Goal: Navigation & Orientation: Find specific page/section

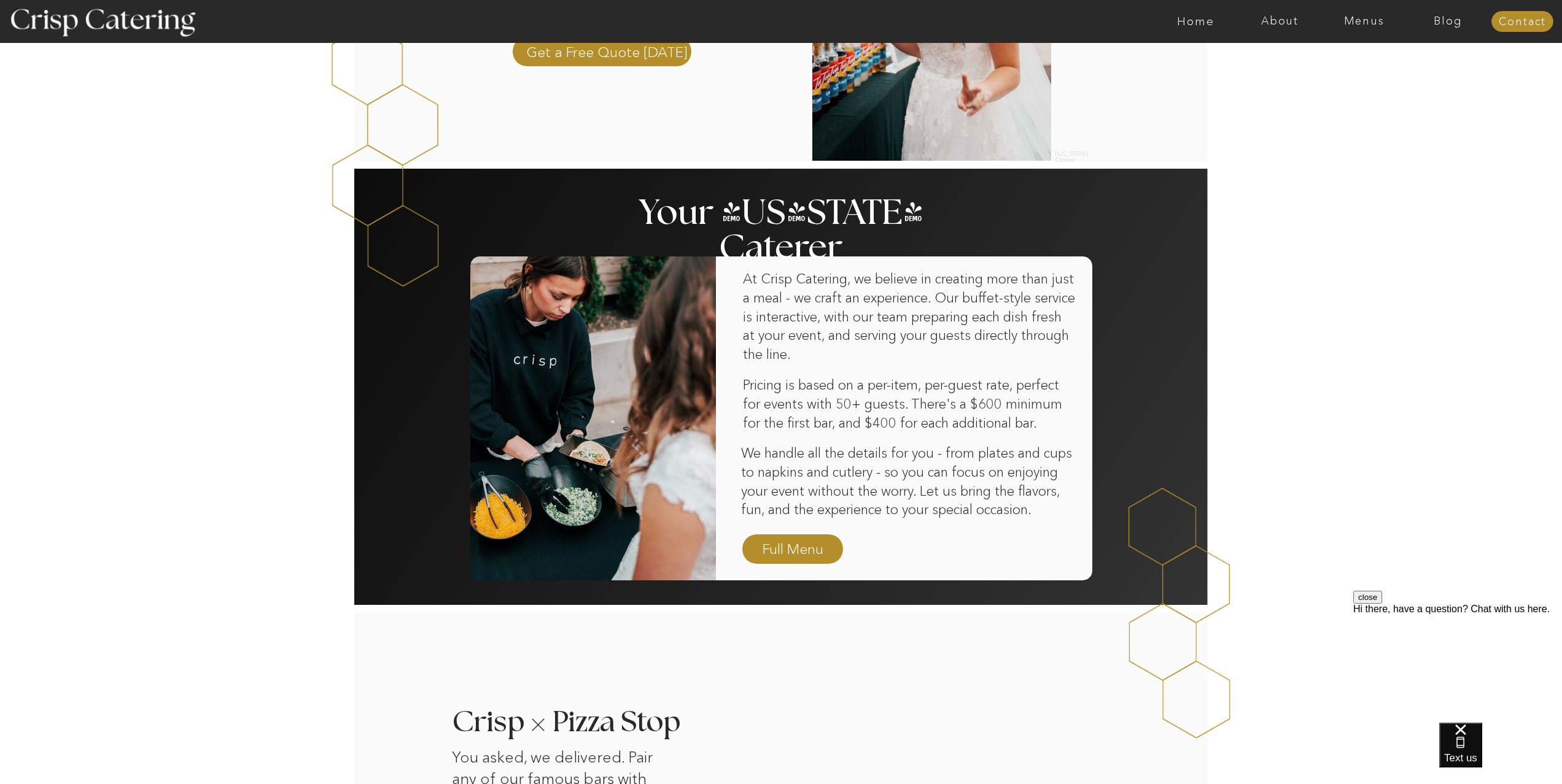
scroll to position [117, 0]
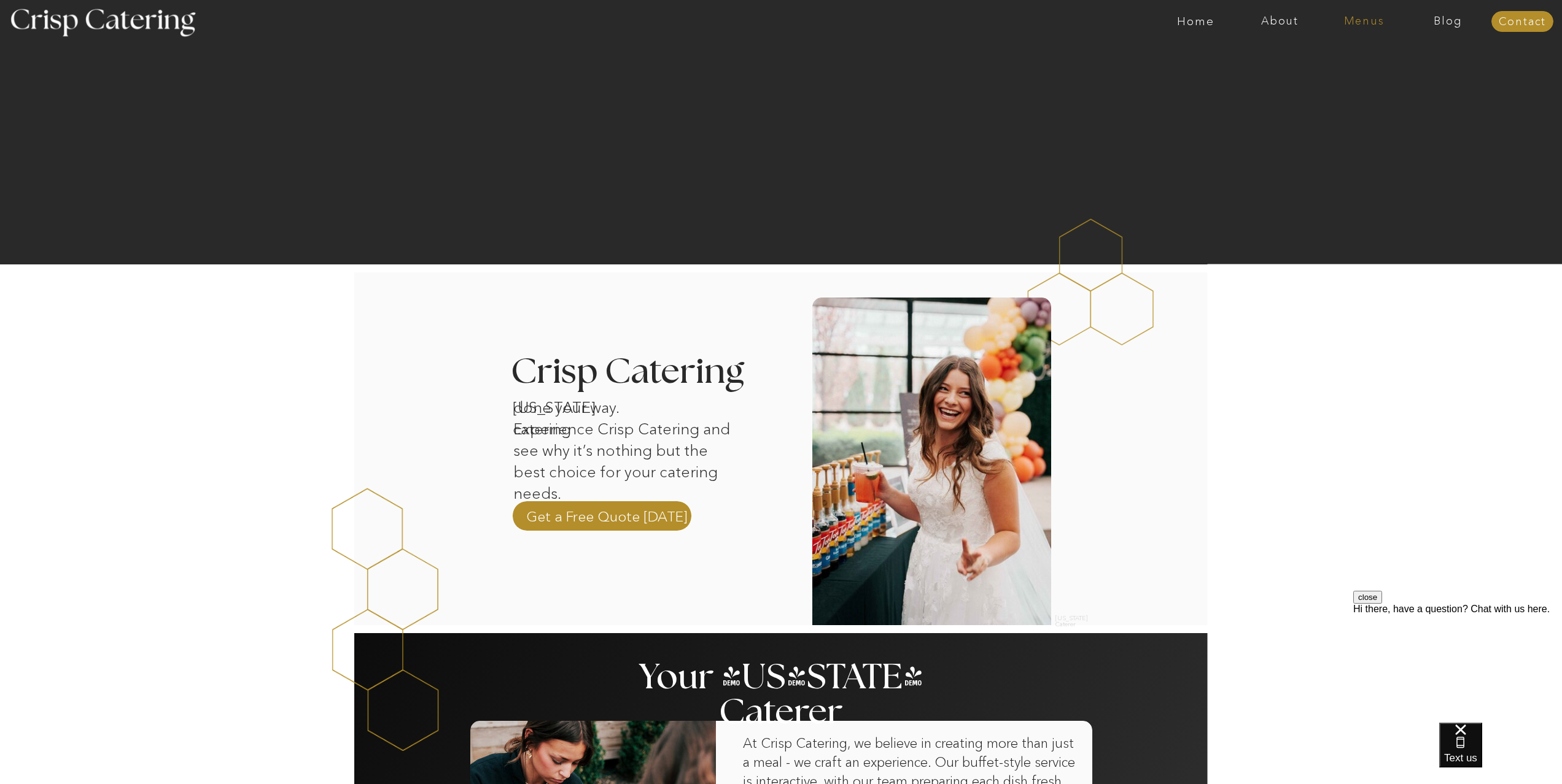
click at [1377, 23] on nav "Menus" at bounding box center [1363, 21] width 84 height 12
click at [1369, 55] on nav "Summer (Mar-Aug)" at bounding box center [1367, 56] width 110 height 12
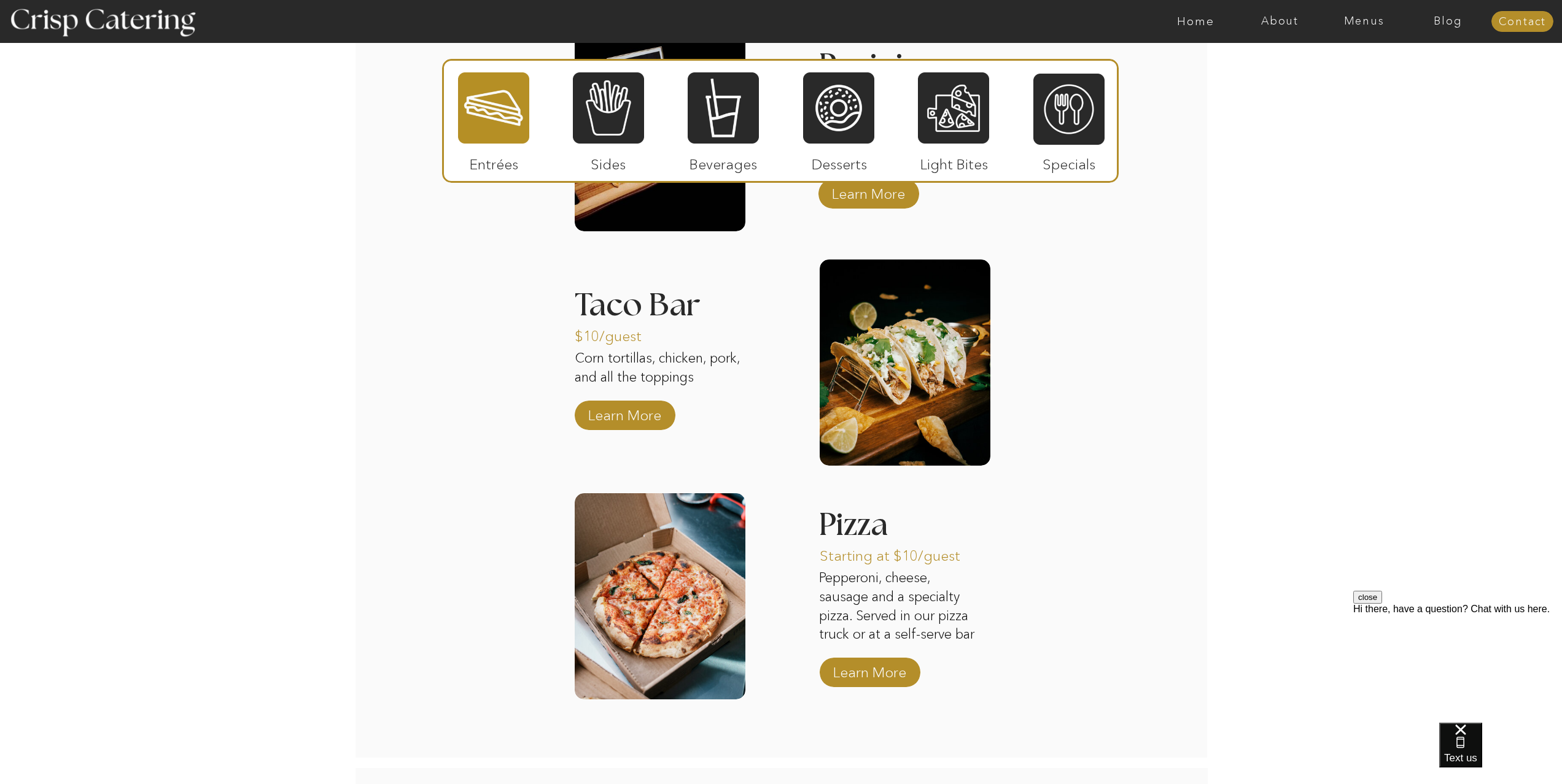
scroll to position [1309, 0]
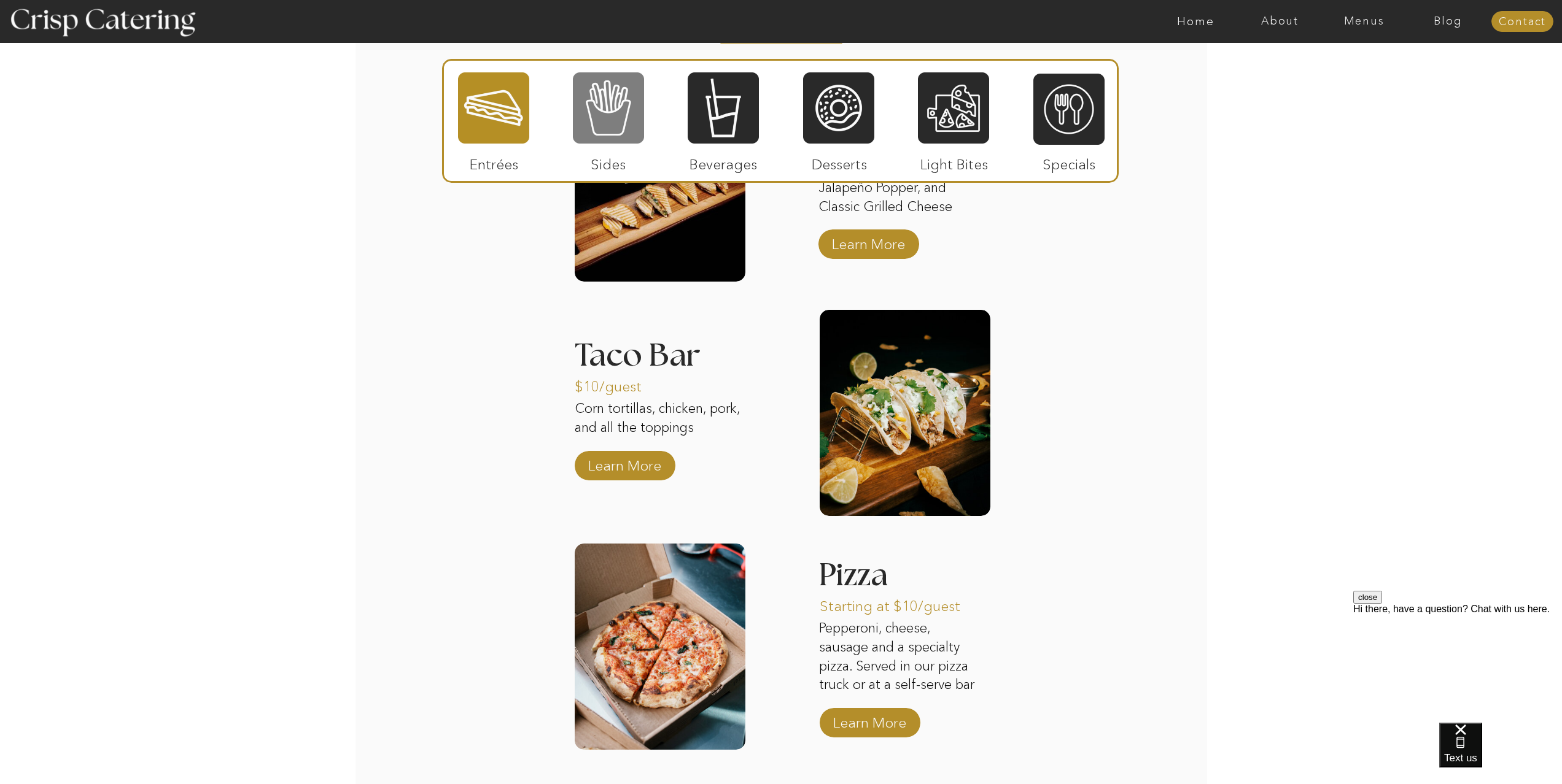
click at [624, 121] on div at bounding box center [608, 108] width 71 height 74
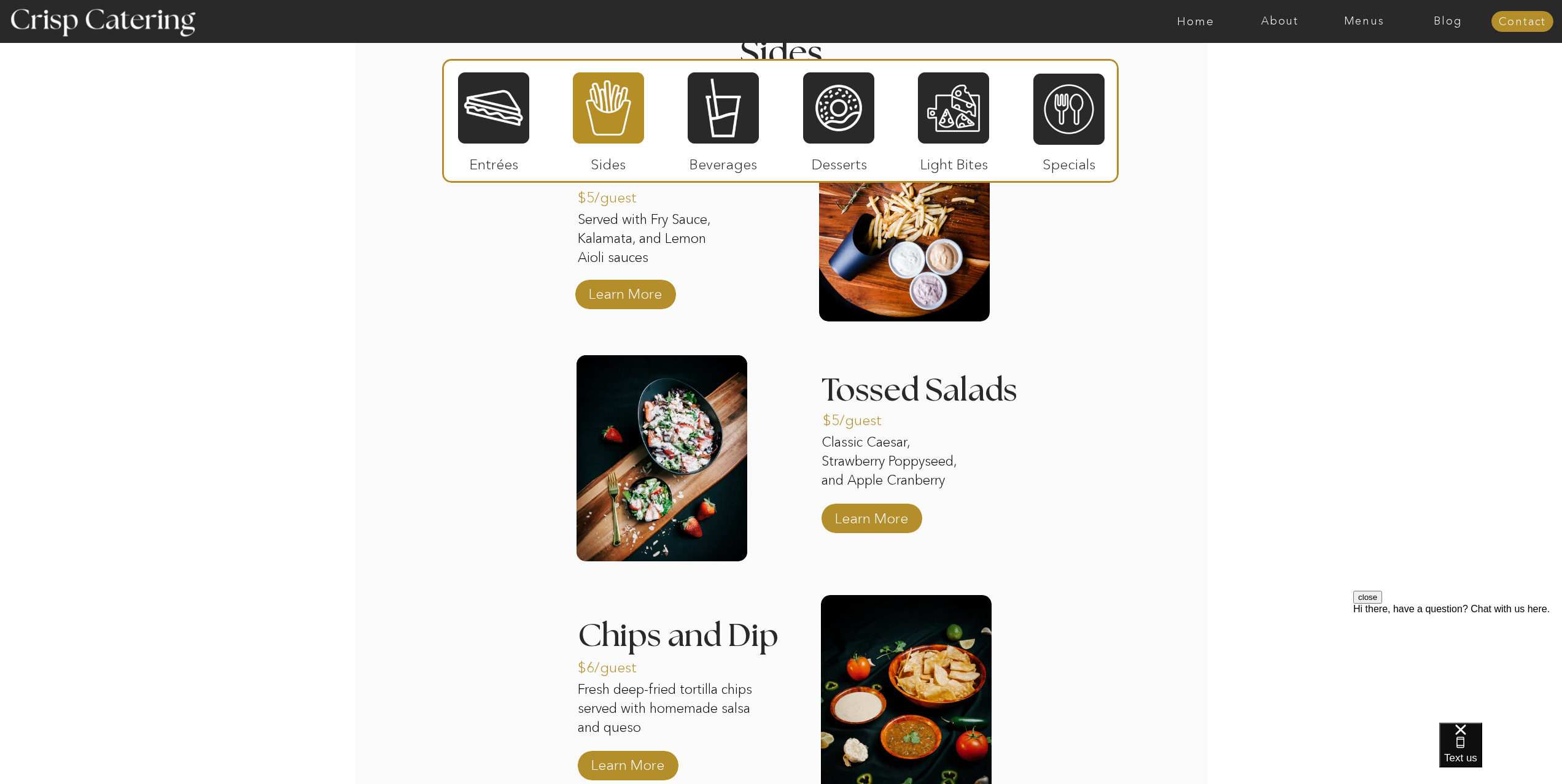
scroll to position [1270, 0]
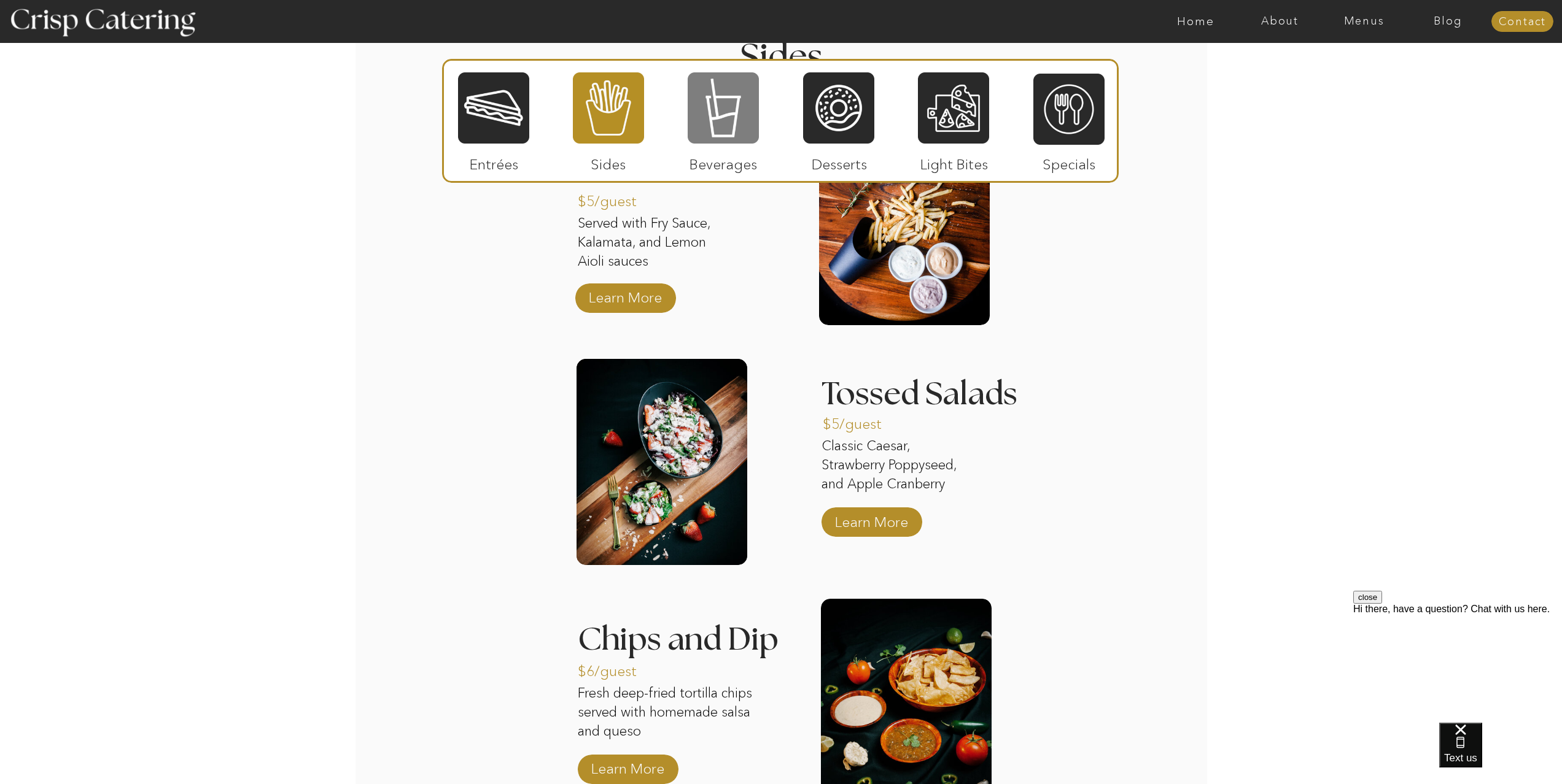
click at [707, 113] on div at bounding box center [723, 108] width 71 height 74
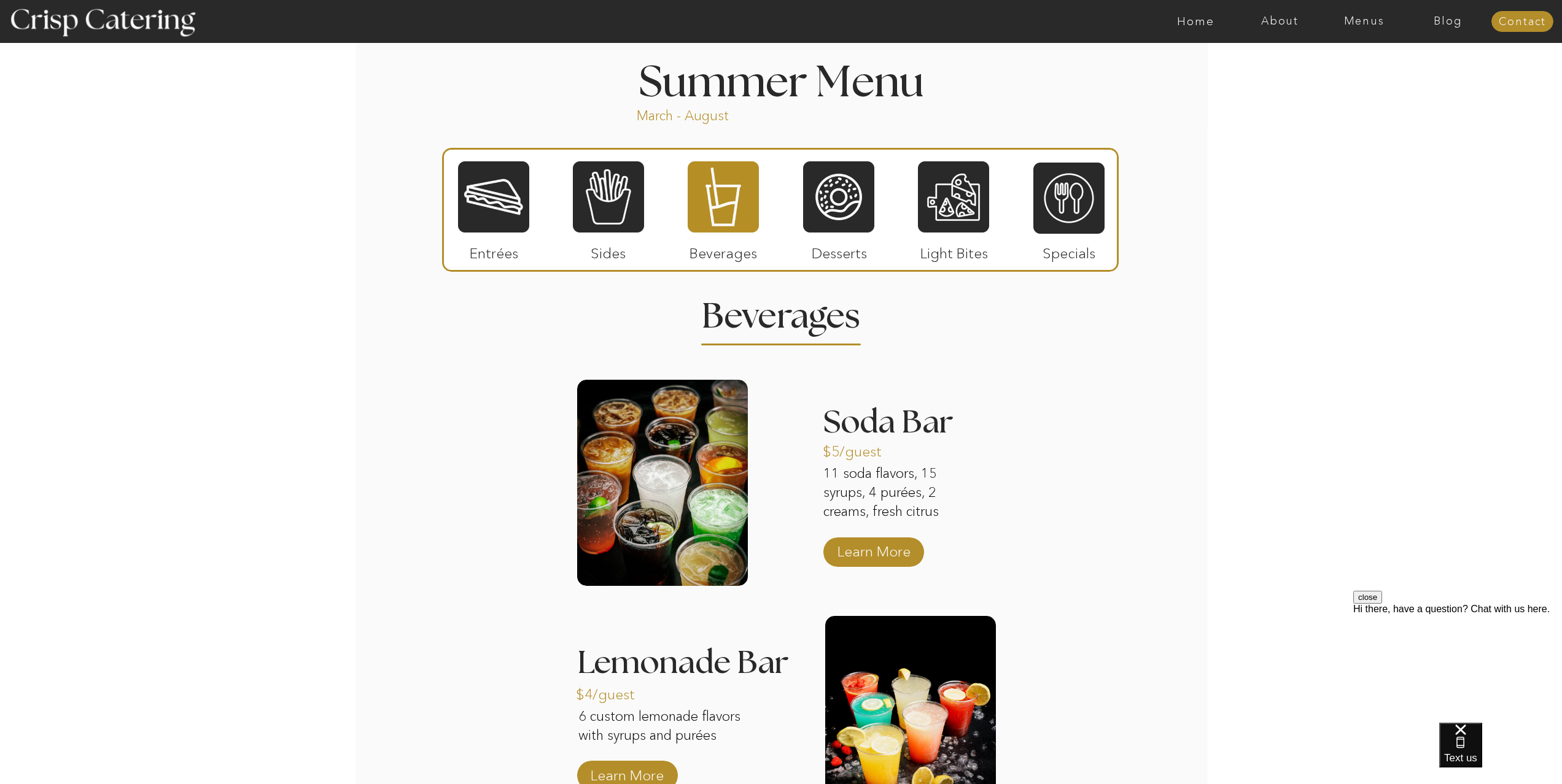
scroll to position [1007, 0]
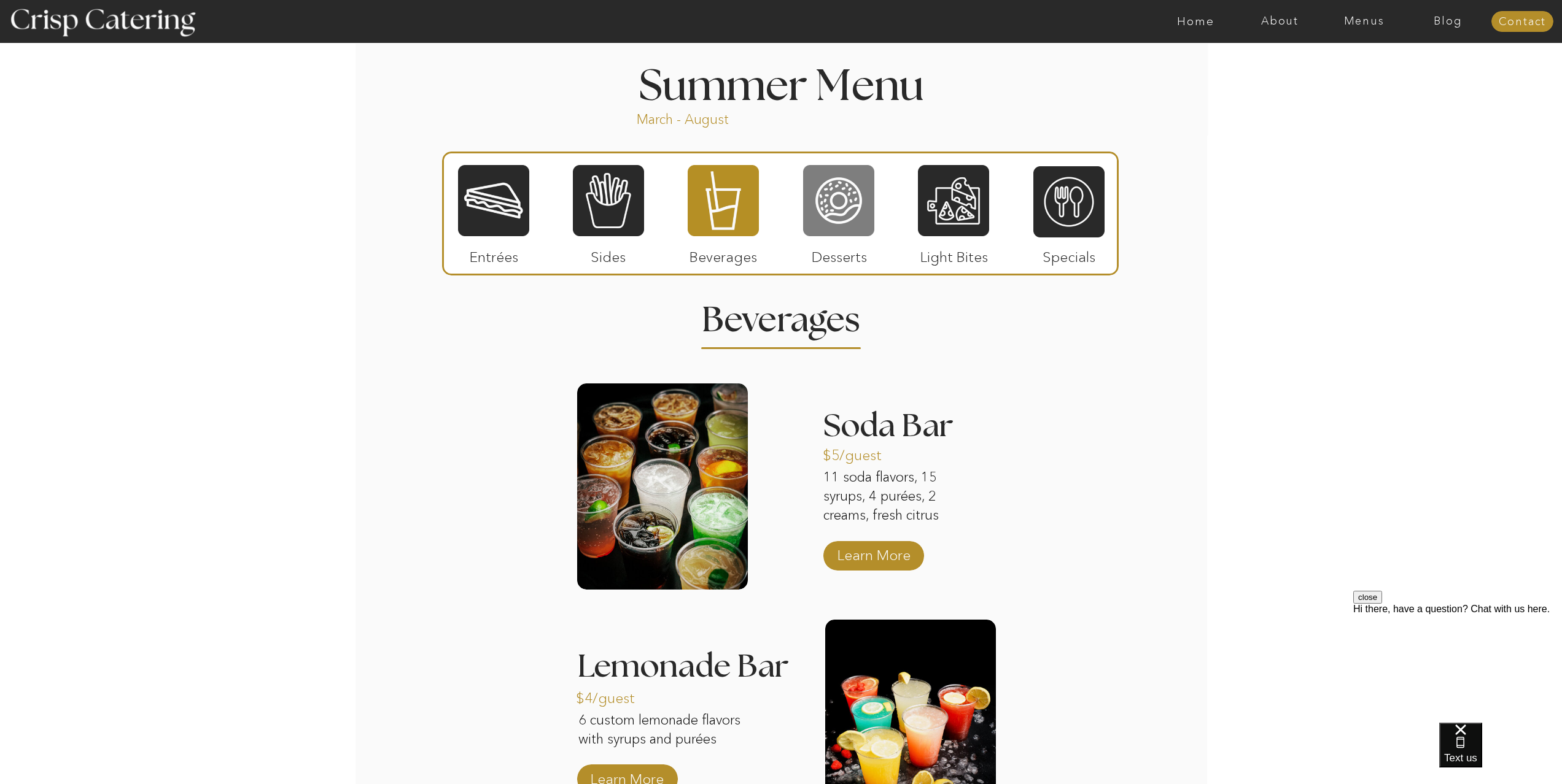
click at [844, 218] on div at bounding box center [838, 200] width 71 height 74
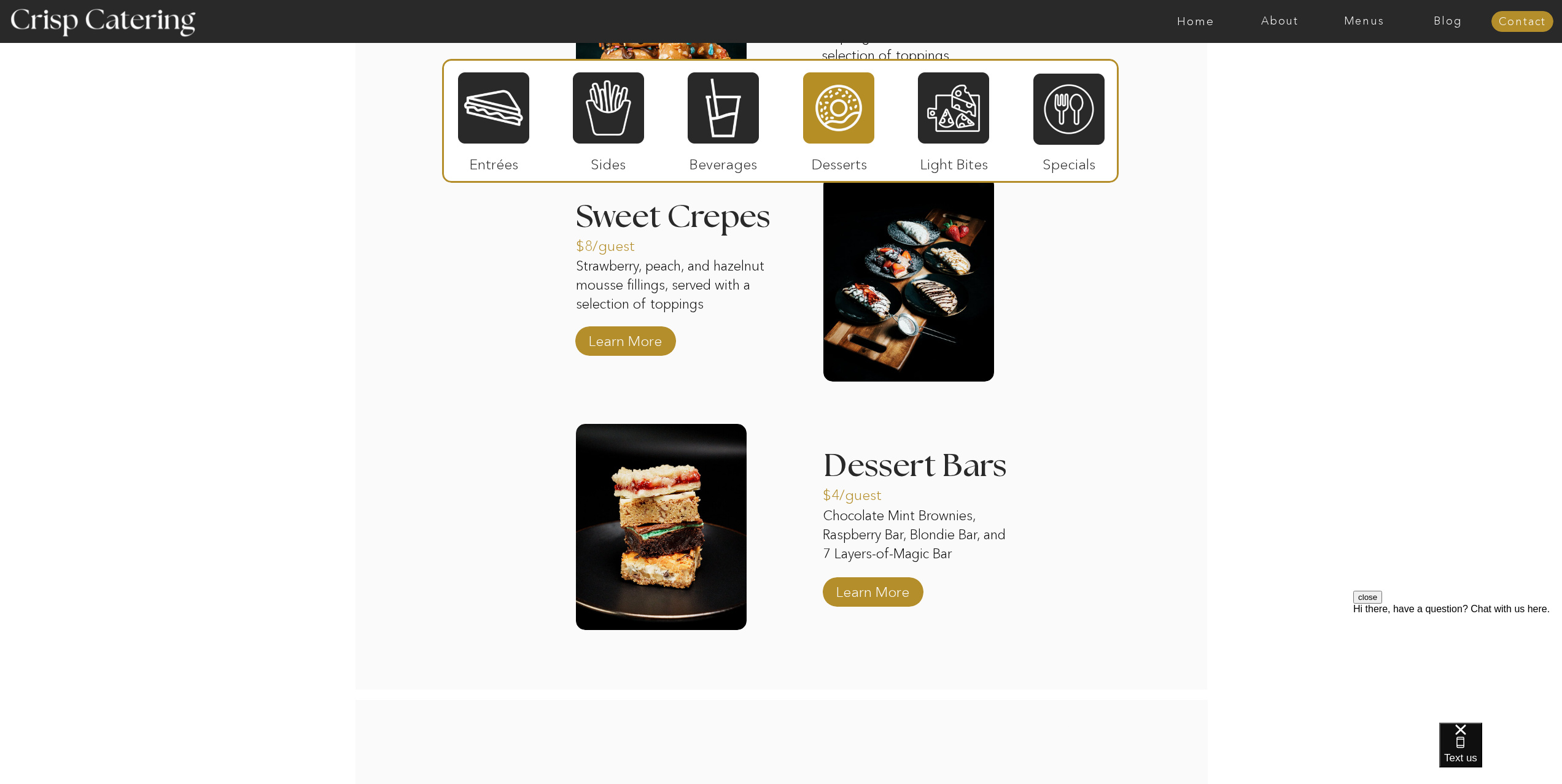
scroll to position [1466, 0]
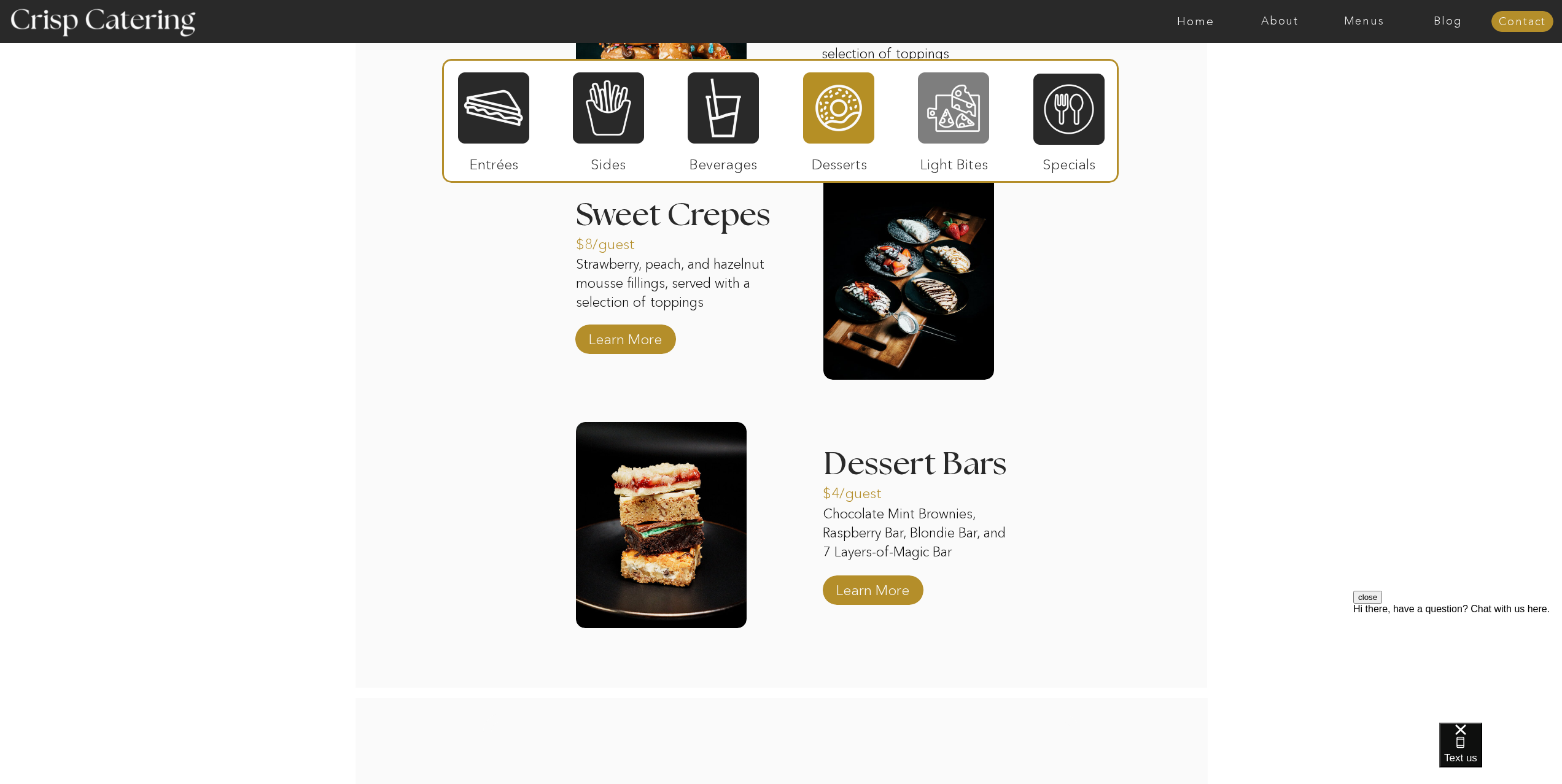
click at [957, 113] on div at bounding box center [953, 108] width 71 height 74
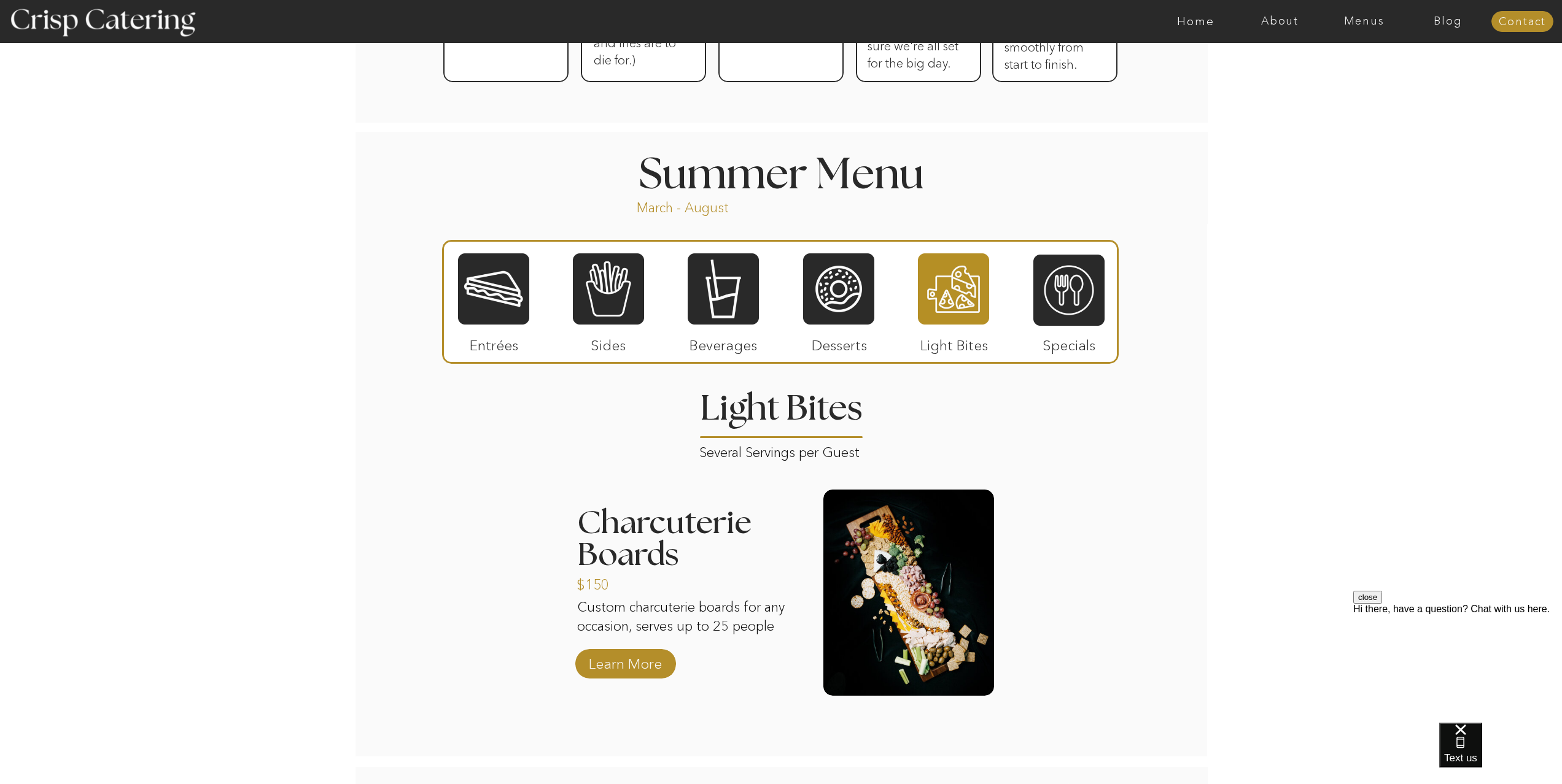
scroll to position [887, 0]
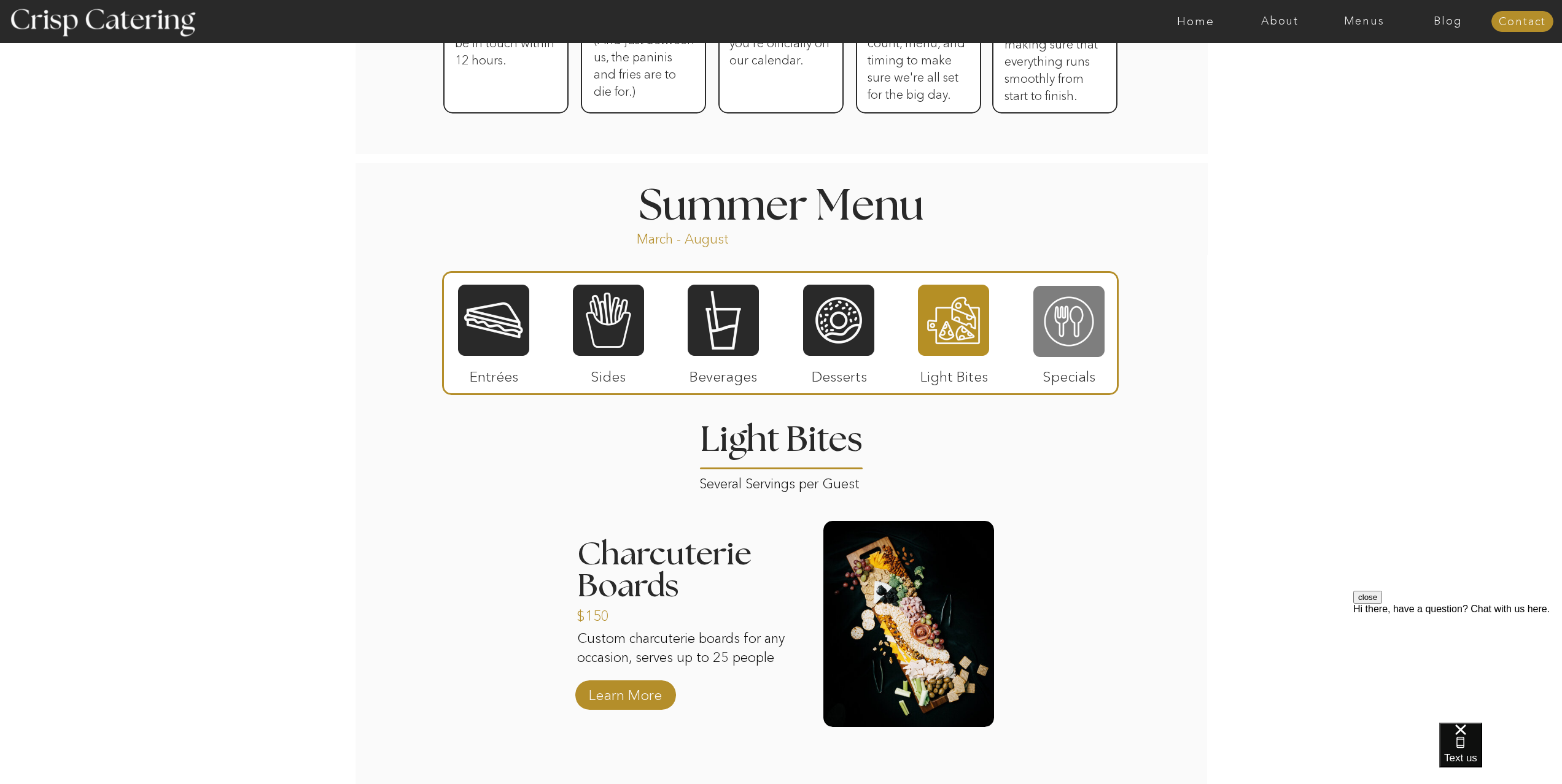
click at [1096, 348] on div at bounding box center [1068, 321] width 71 height 74
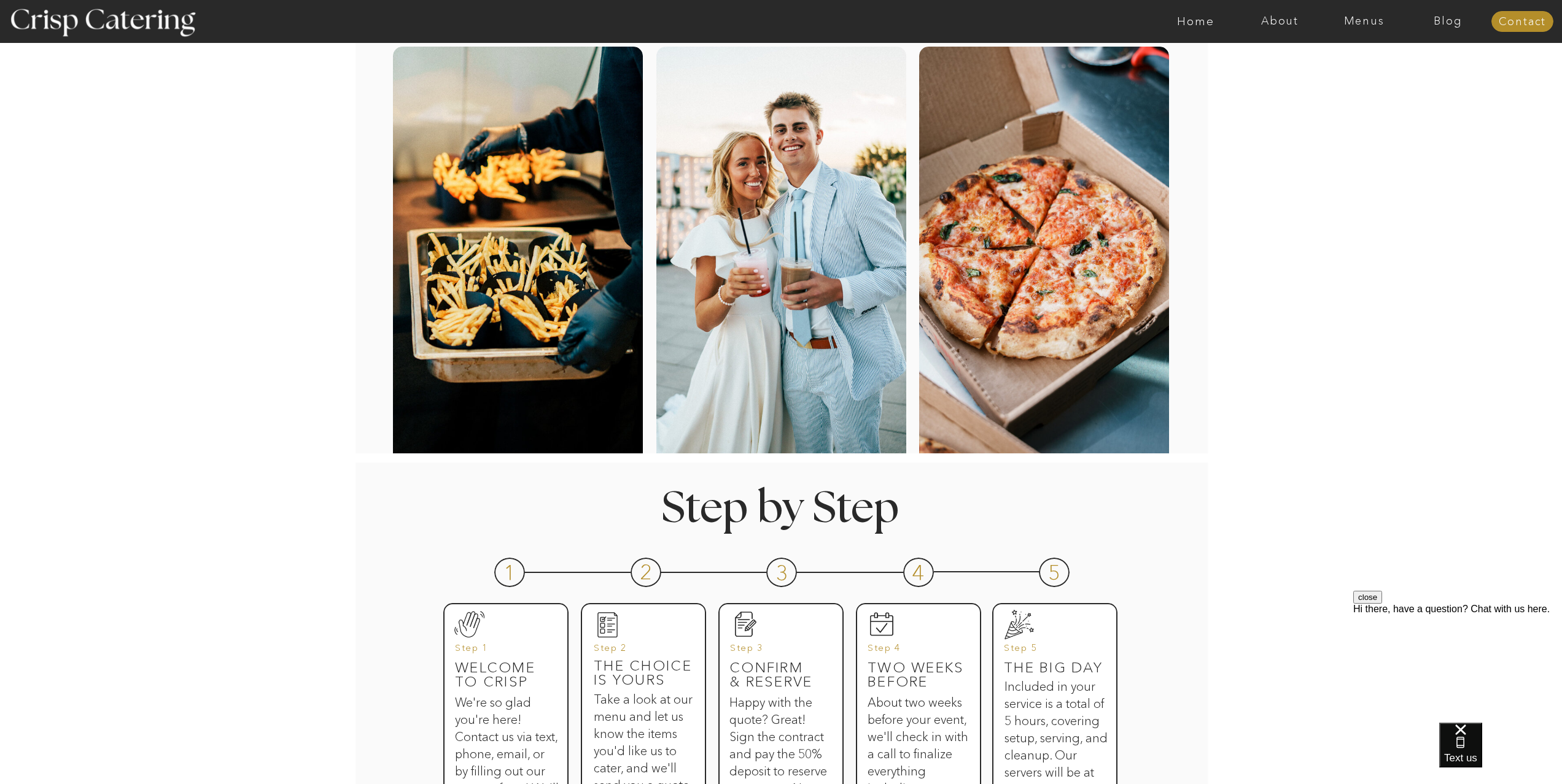
scroll to position [0, 0]
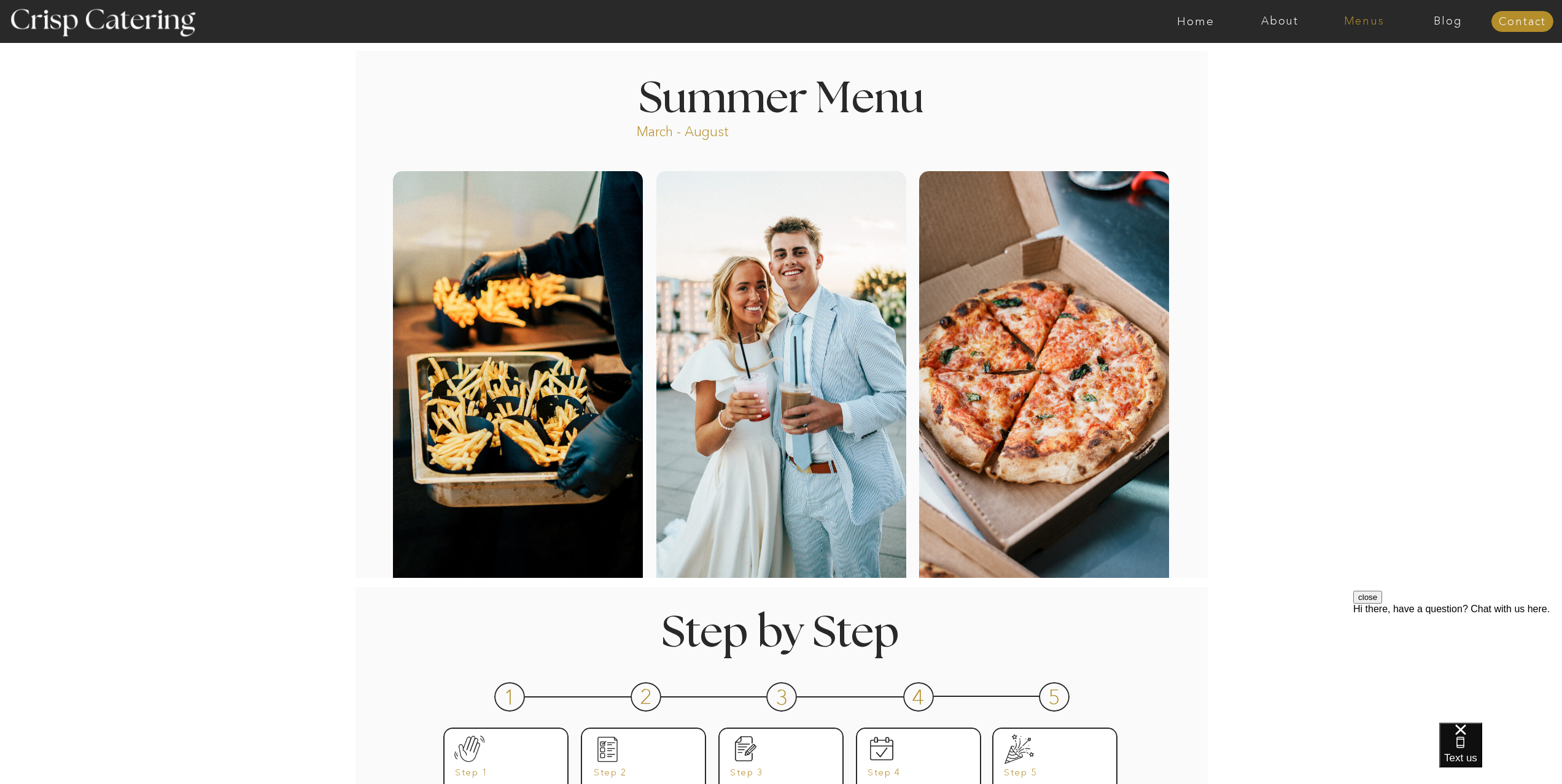
click at [1352, 20] on nav "Menus" at bounding box center [1363, 21] width 84 height 12
click at [1360, 71] on nav "Winter (Sep-Feb)" at bounding box center [1363, 72] width 101 height 12
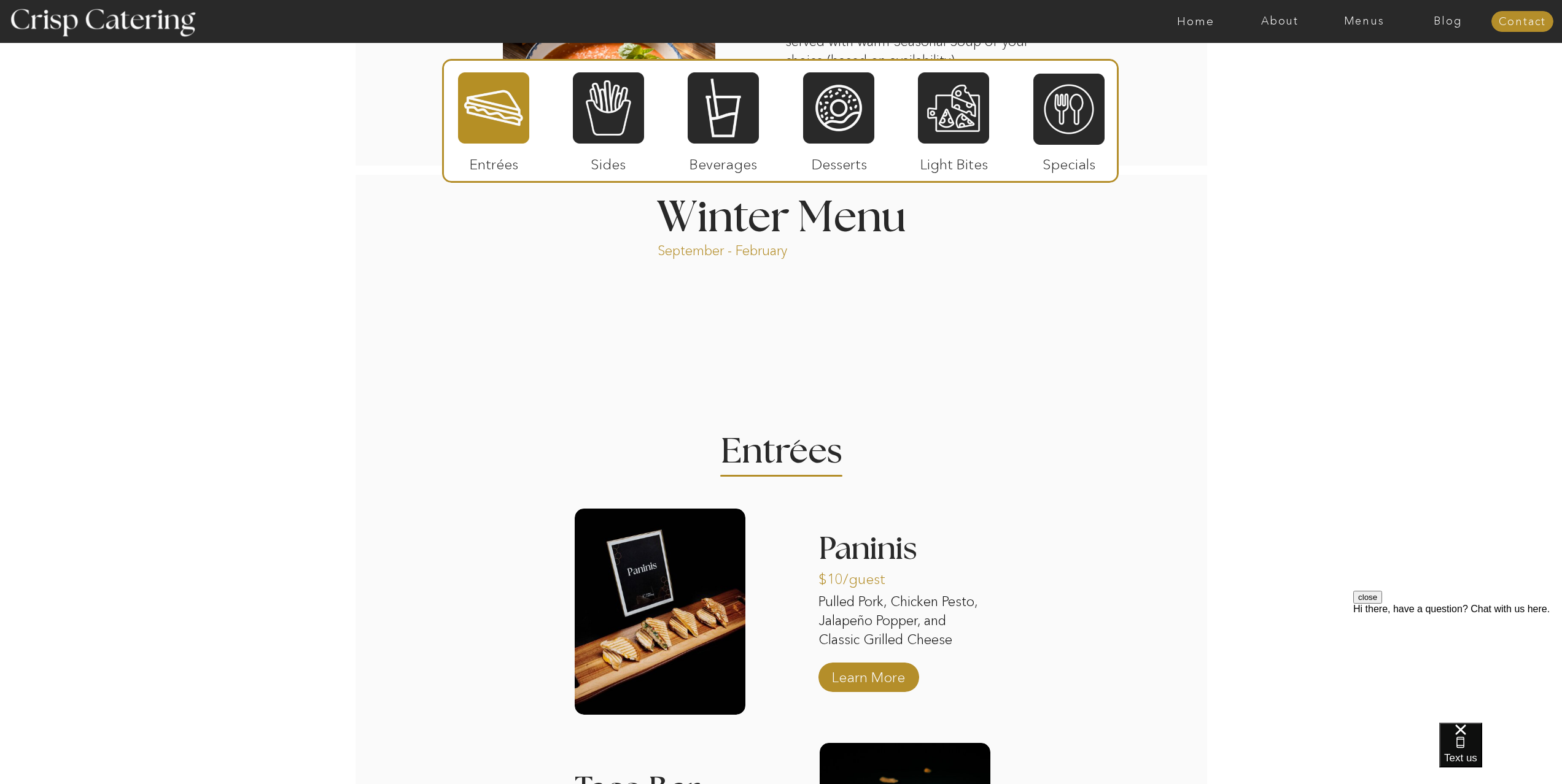
scroll to position [898, 0]
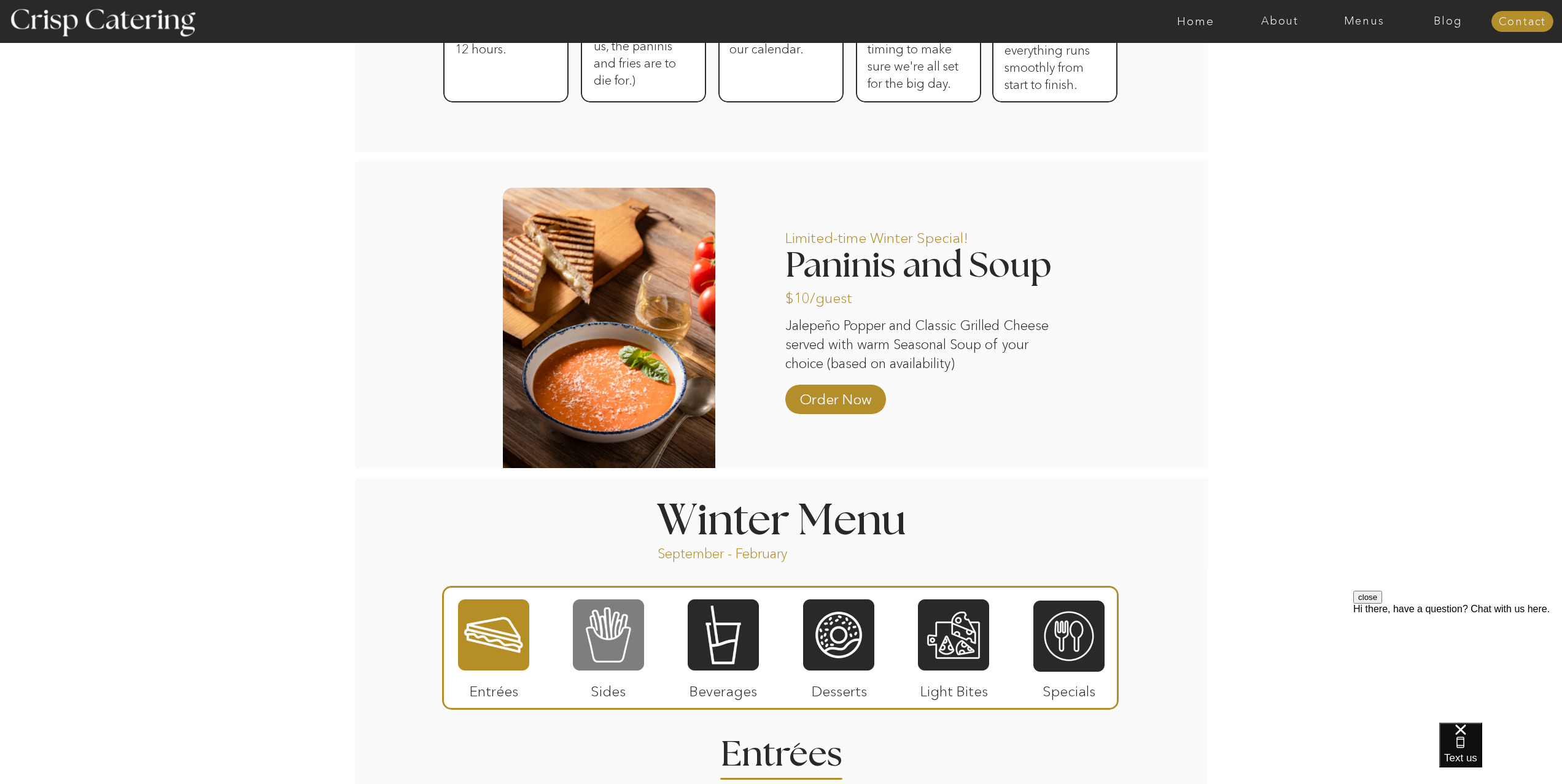
click at [588, 640] on div at bounding box center [608, 635] width 71 height 74
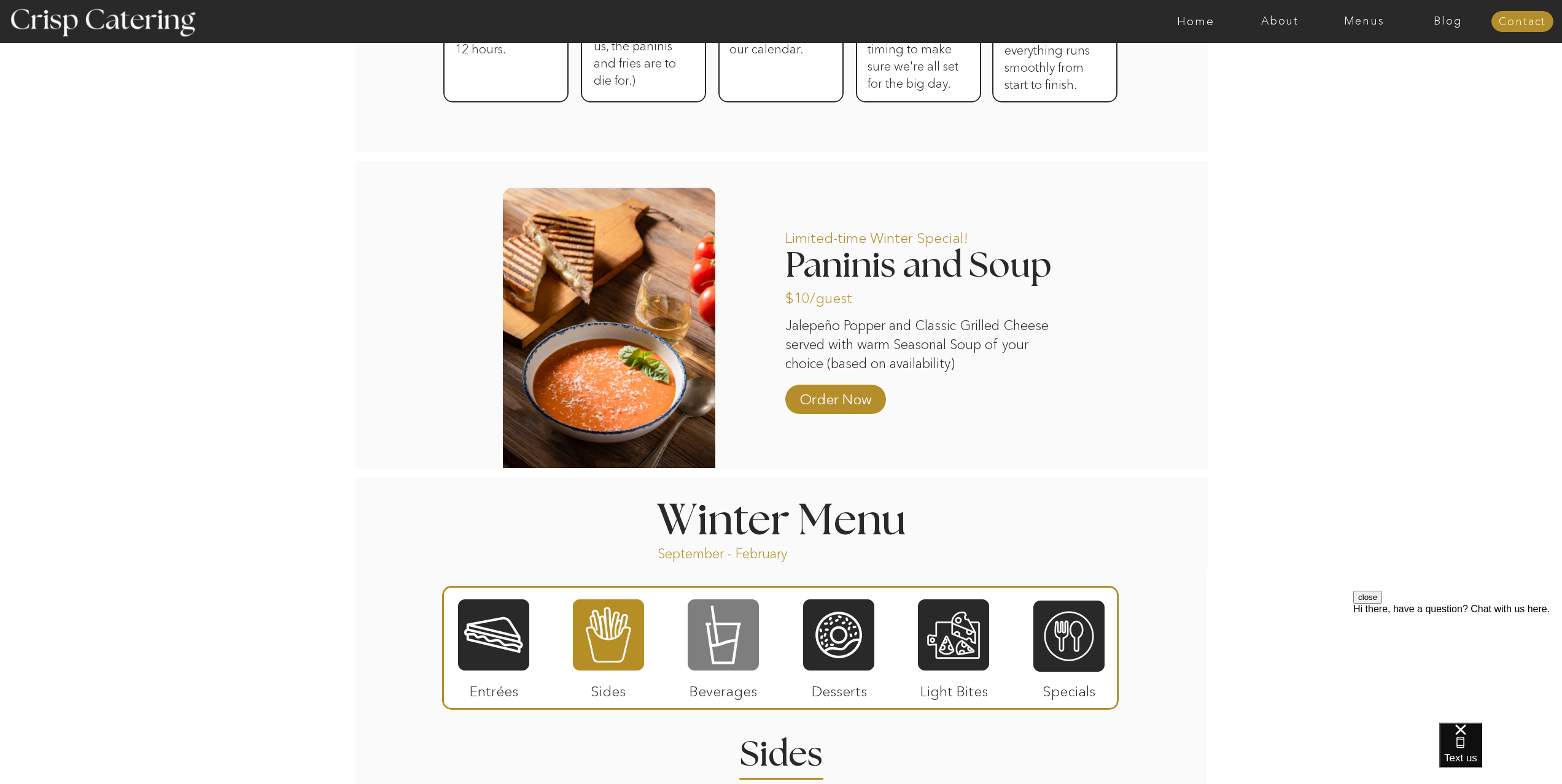
click at [712, 649] on div at bounding box center [723, 635] width 71 height 74
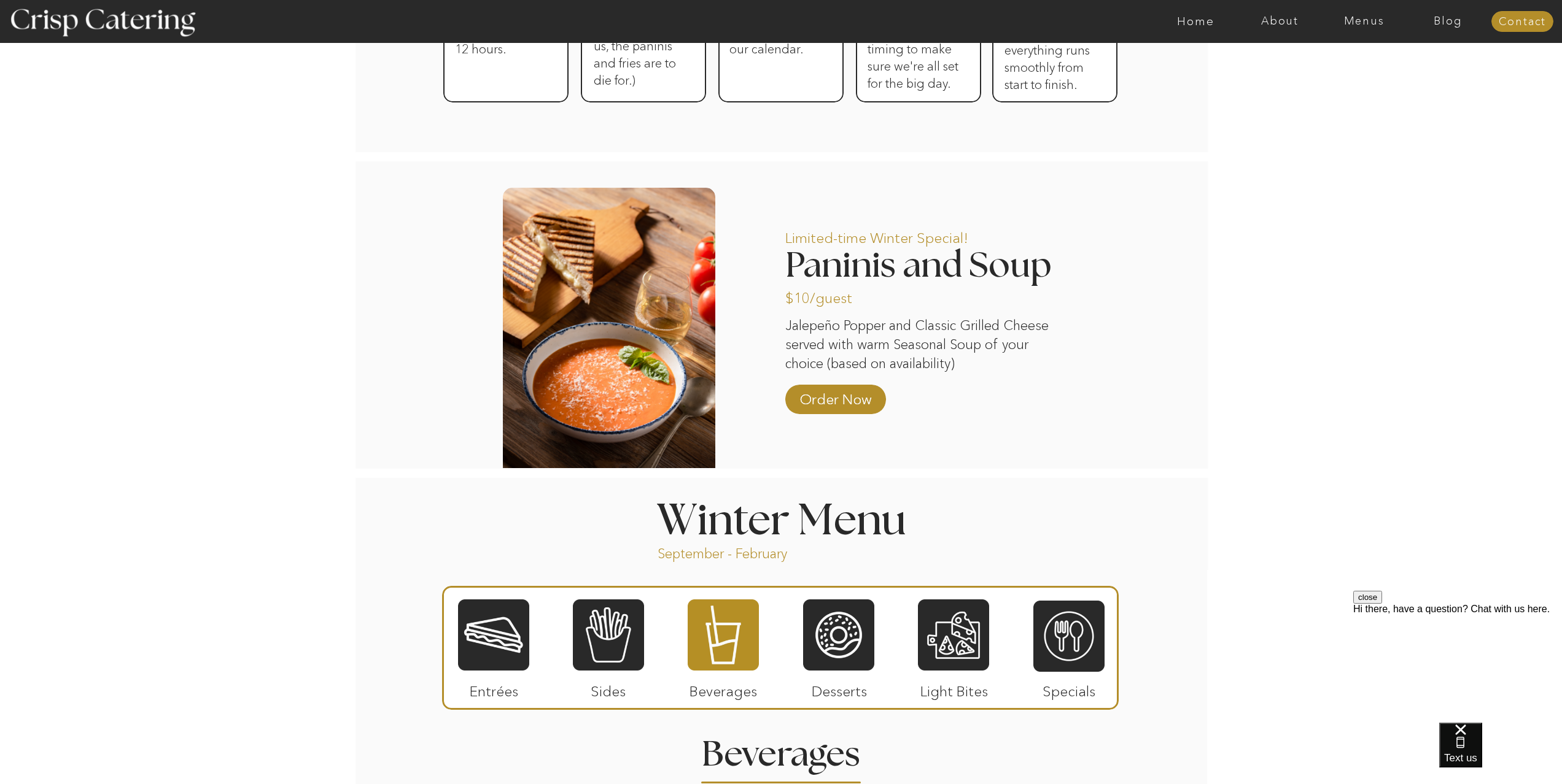
click at [800, 655] on div at bounding box center [780, 648] width 676 height 124
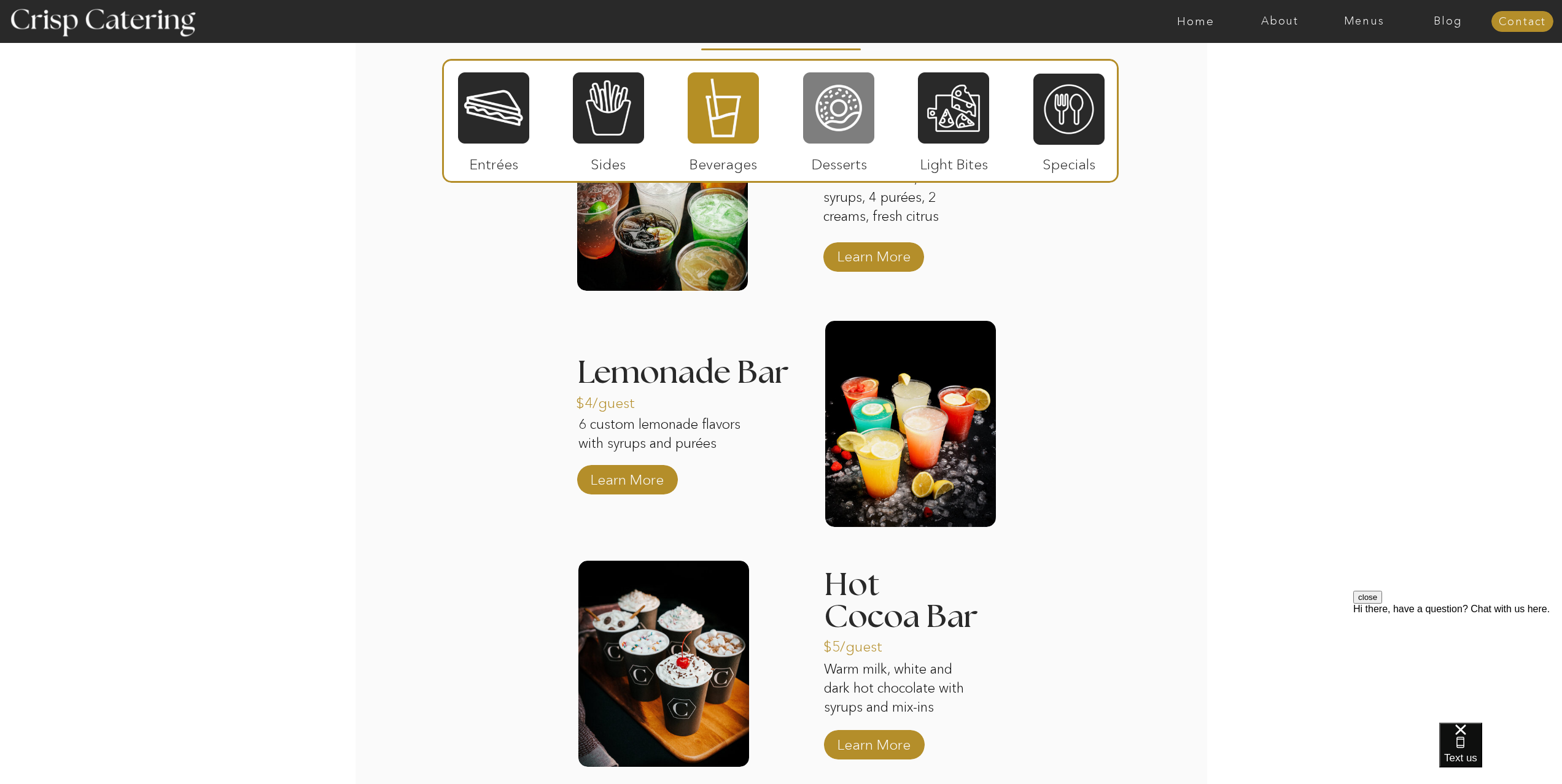
scroll to position [1471, 0]
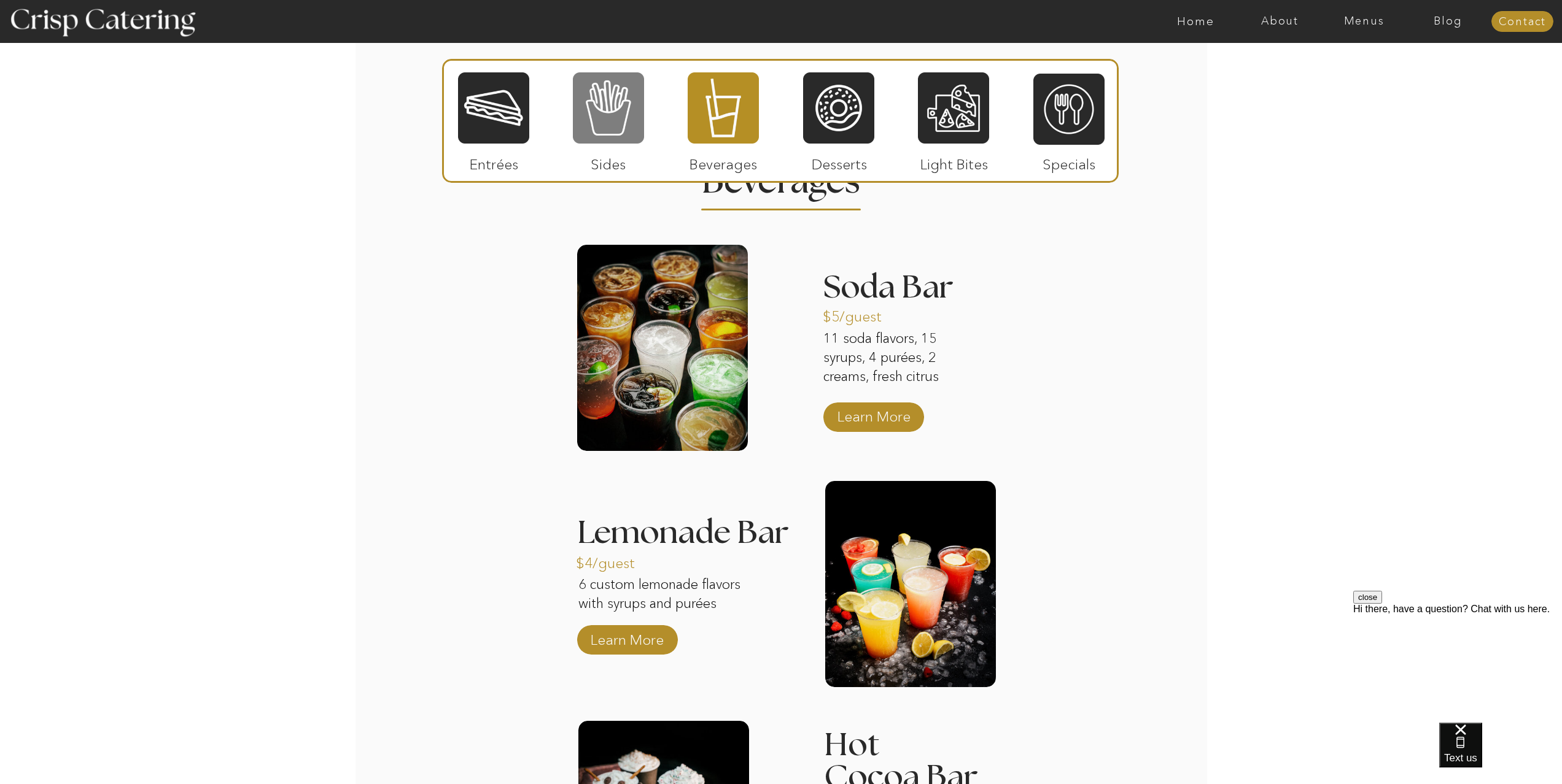
click at [598, 135] on div at bounding box center [608, 108] width 71 height 74
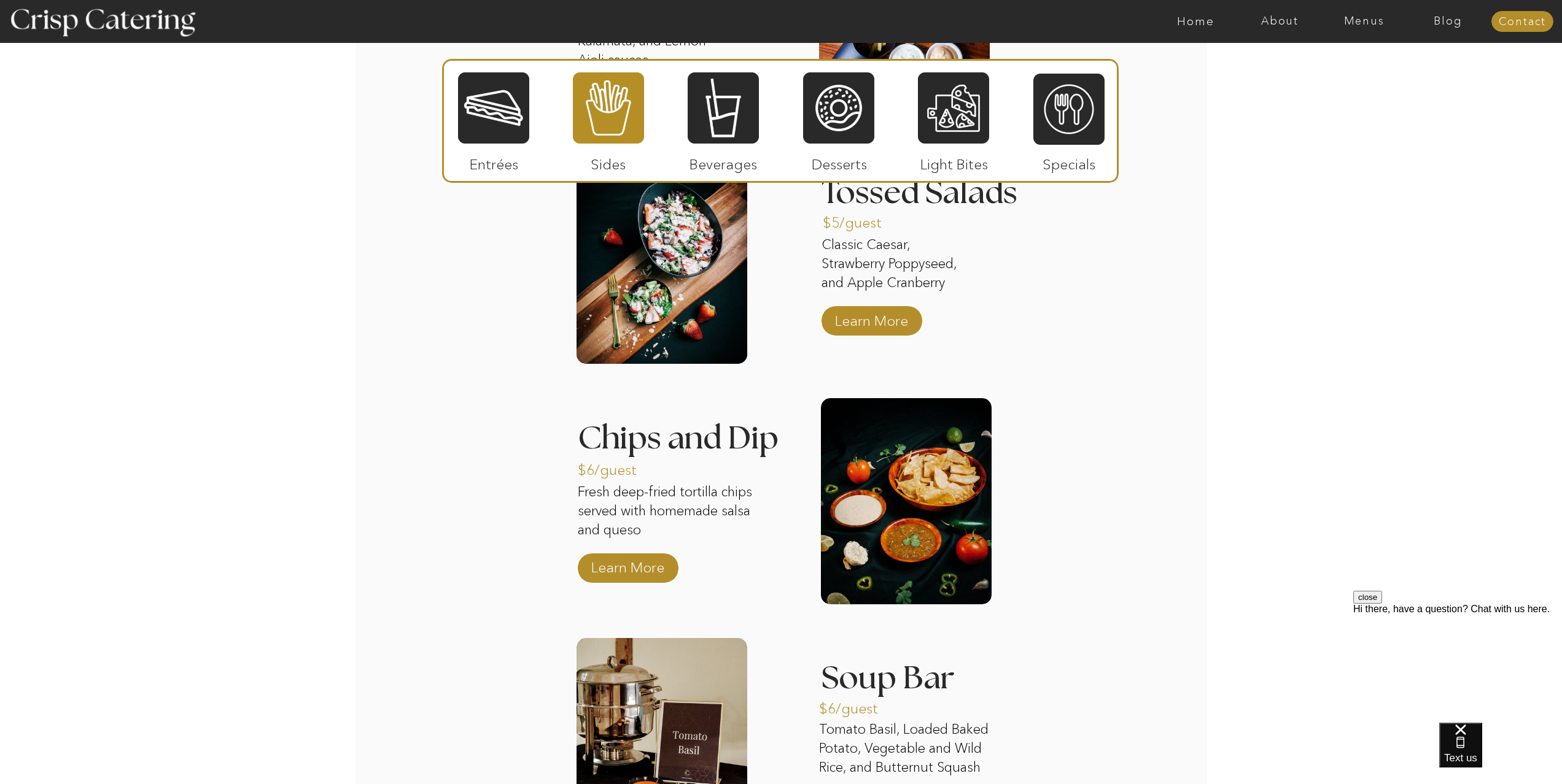
scroll to position [1797, 0]
click at [860, 130] on div at bounding box center [838, 108] width 71 height 74
